Goal: Check status

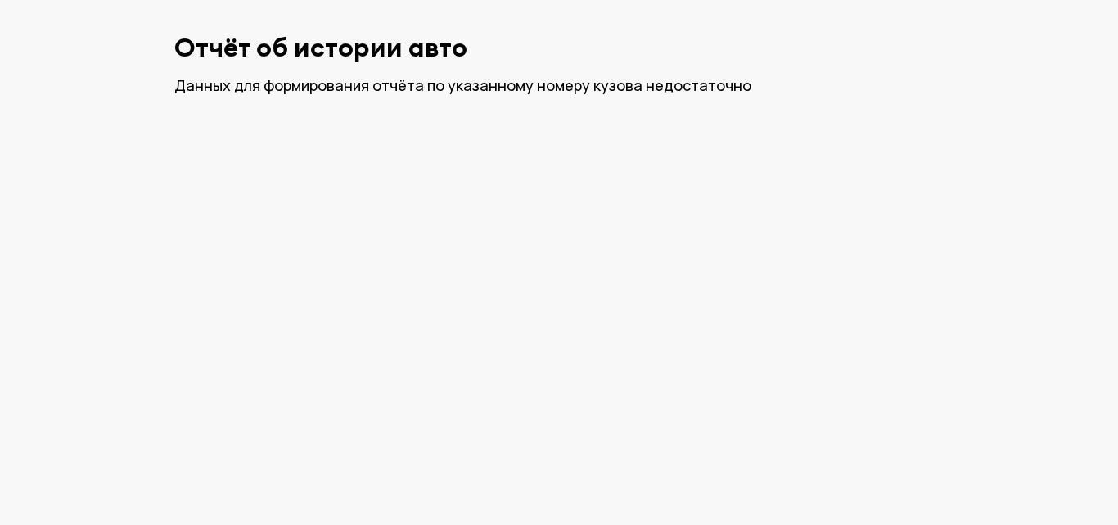
click at [264, 106] on div "Отчёт об истории авто Данных для формирования отчёта по указанному номеру кузов…" at bounding box center [559, 64] width 786 height 128
click at [384, 122] on div "Отчёт об истории авто Данных для формирования отчёта по указанному номеру кузов…" at bounding box center [559, 64] width 786 height 128
click at [331, 128] on html "Отчёт об истории авто Данных для формирования отчёта по указанному номеру кузов…" at bounding box center [559, 64] width 1118 height 128
